Goal: Transaction & Acquisition: Purchase product/service

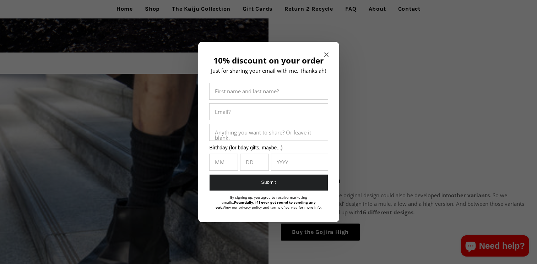
scroll to position [378, 0]
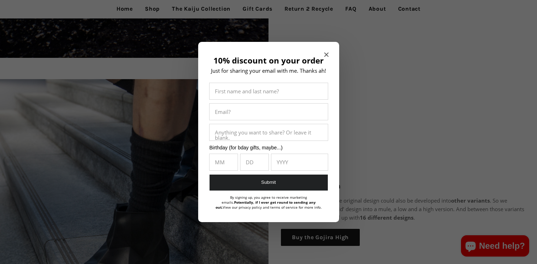
click at [329, 50] on div "10% discount on your order Just for sharing your email with me. Thanks ah! Firs…" at bounding box center [268, 132] width 141 height 181
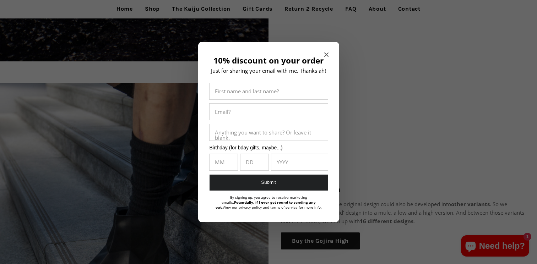
click at [331, 53] on div "10% discount on your order Just for sharing your email with me. Thanks ah! Firs…" at bounding box center [268, 132] width 141 height 181
click at [324, 53] on div "10% discount on your order Just for sharing your email with me. Thanks ah! Firs…" at bounding box center [268, 132] width 141 height 181
click at [326, 54] on icon "Close modal" at bounding box center [326, 55] width 4 height 4
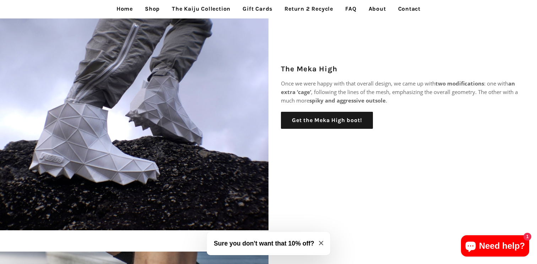
scroll to position [233, 0]
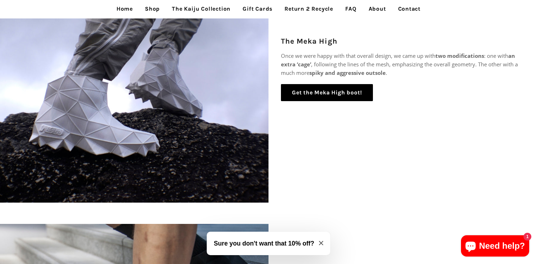
click at [307, 90] on link "Get the Meka High boot!" at bounding box center [327, 92] width 92 height 17
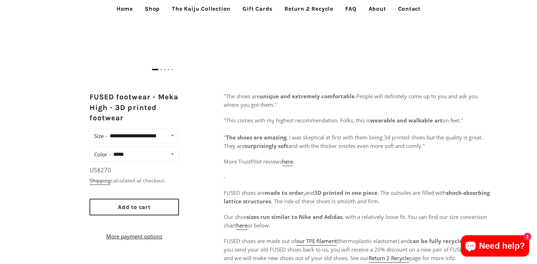
scroll to position [362, 0]
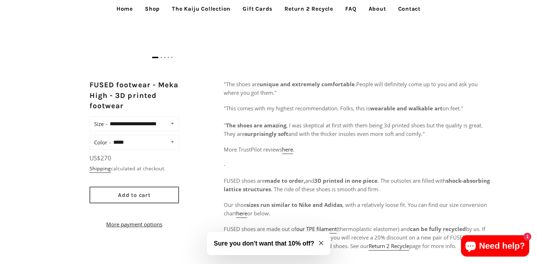
click at [148, 199] on span "Add to cart" at bounding box center [134, 195] width 33 height 7
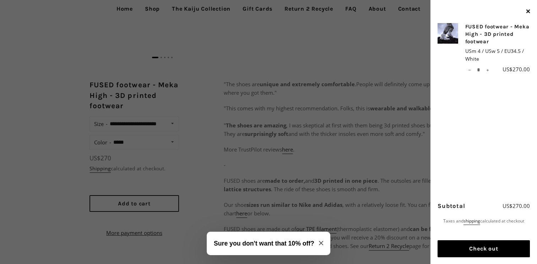
click at [494, 241] on button "Check out" at bounding box center [484, 249] width 92 height 17
